Goal: Find specific page/section: Find specific page/section

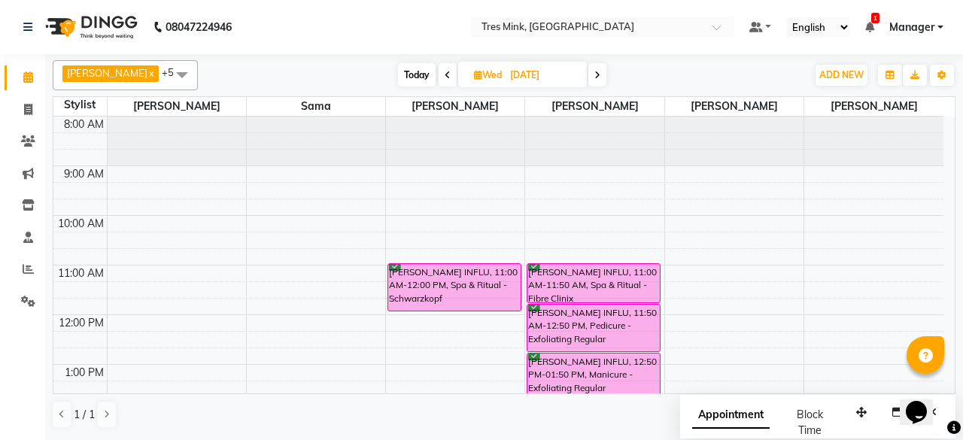
click at [588, 81] on span at bounding box center [597, 74] width 18 height 23
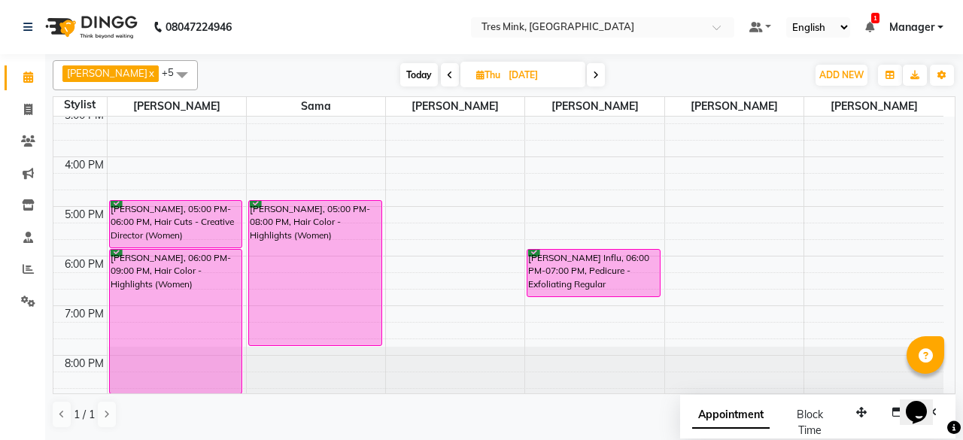
scroll to position [357, 0]
click at [591, 73] on span at bounding box center [596, 74] width 18 height 23
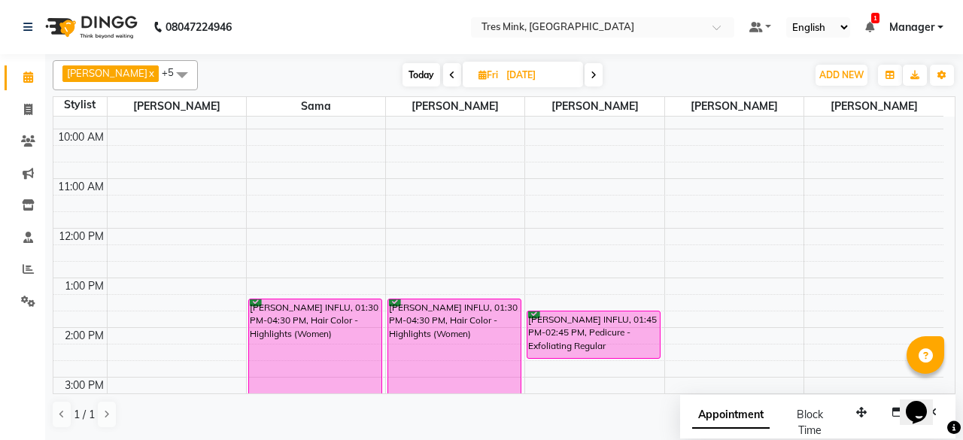
scroll to position [0, 0]
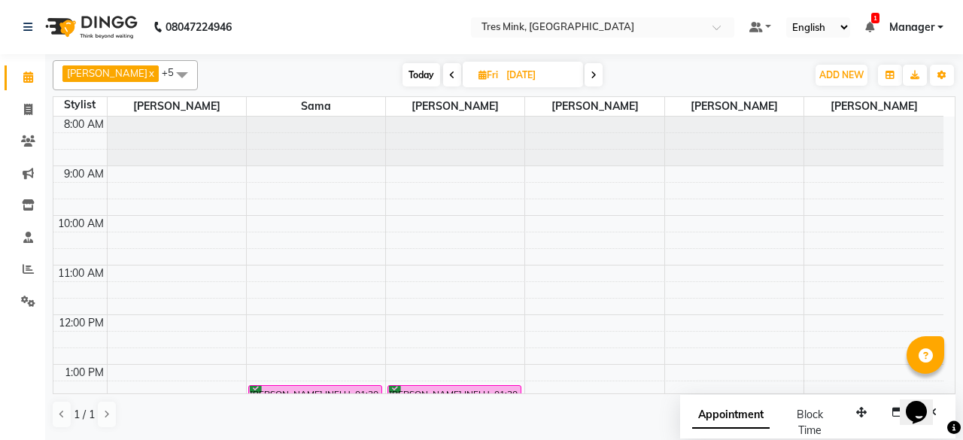
click at [591, 75] on icon at bounding box center [594, 75] width 6 height 9
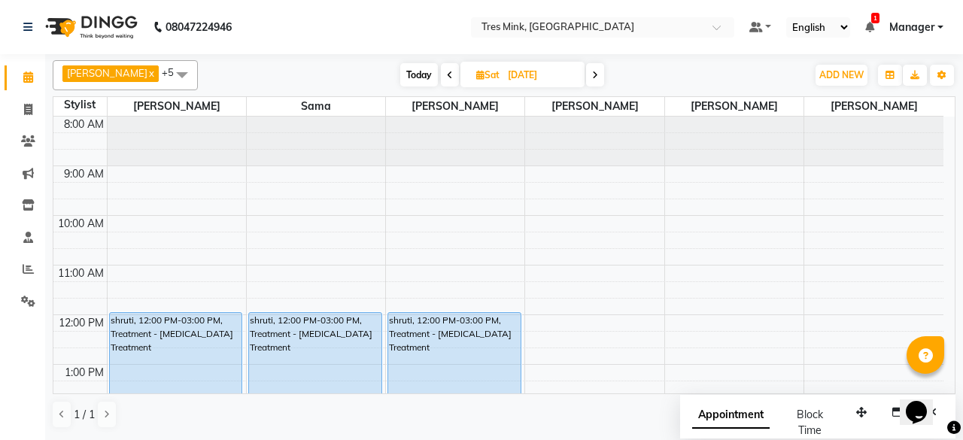
click at [586, 84] on span at bounding box center [595, 74] width 18 height 23
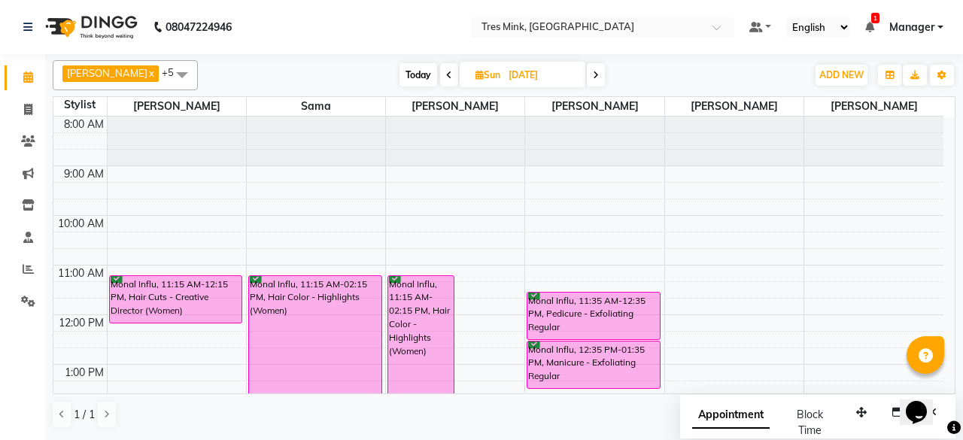
click at [593, 73] on icon at bounding box center [596, 75] width 6 height 9
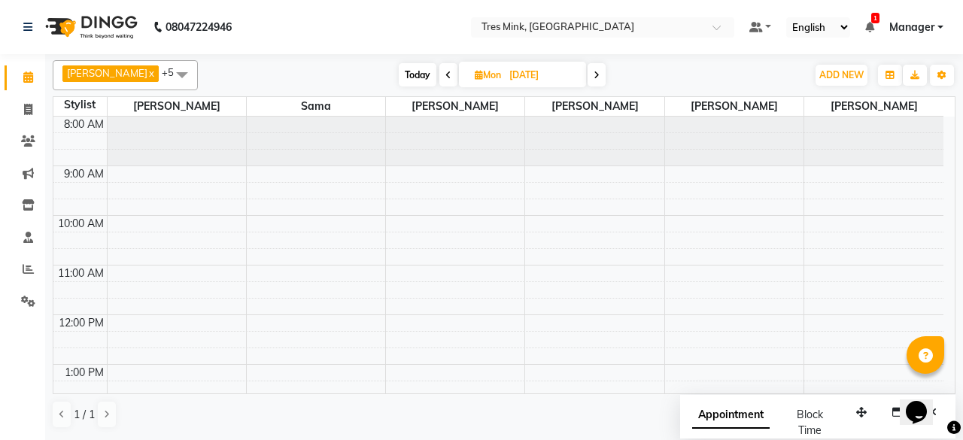
click at [446, 79] on icon at bounding box center [449, 75] width 6 height 9
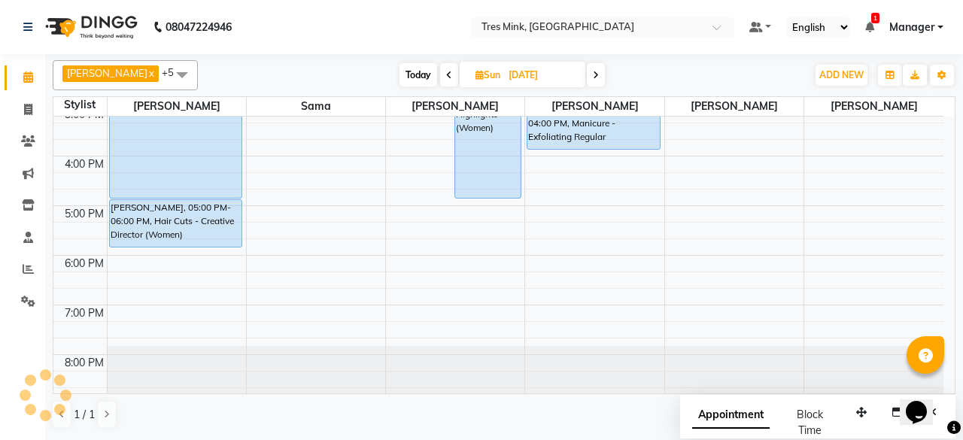
click at [446, 79] on icon at bounding box center [449, 75] width 6 height 9
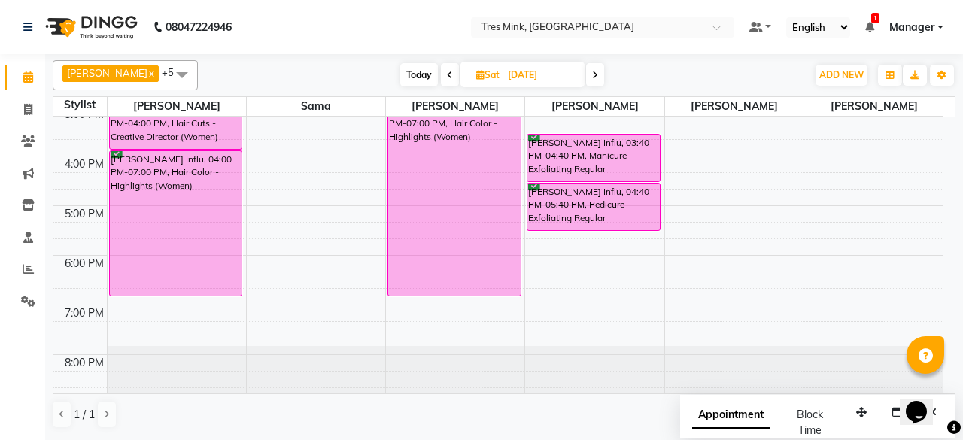
click at [441, 79] on span at bounding box center [450, 74] width 18 height 23
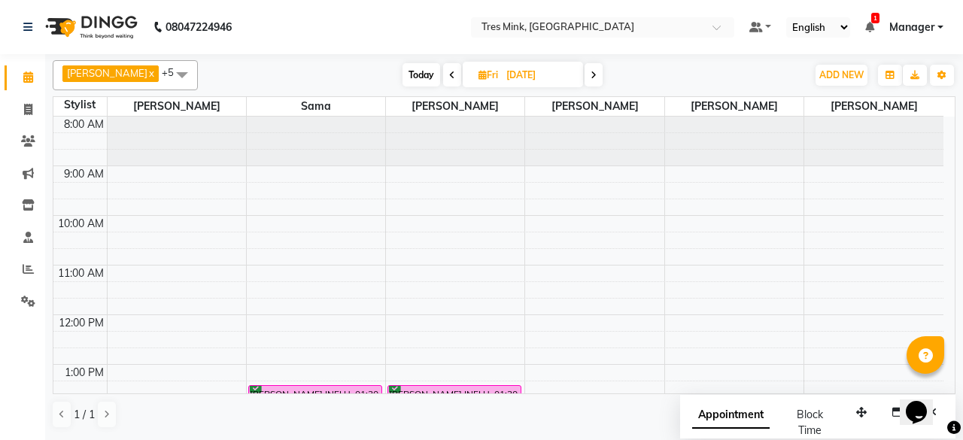
click at [591, 76] on icon at bounding box center [594, 75] width 6 height 9
type input "[DATE]"
